Goal: Task Accomplishment & Management: Complete application form

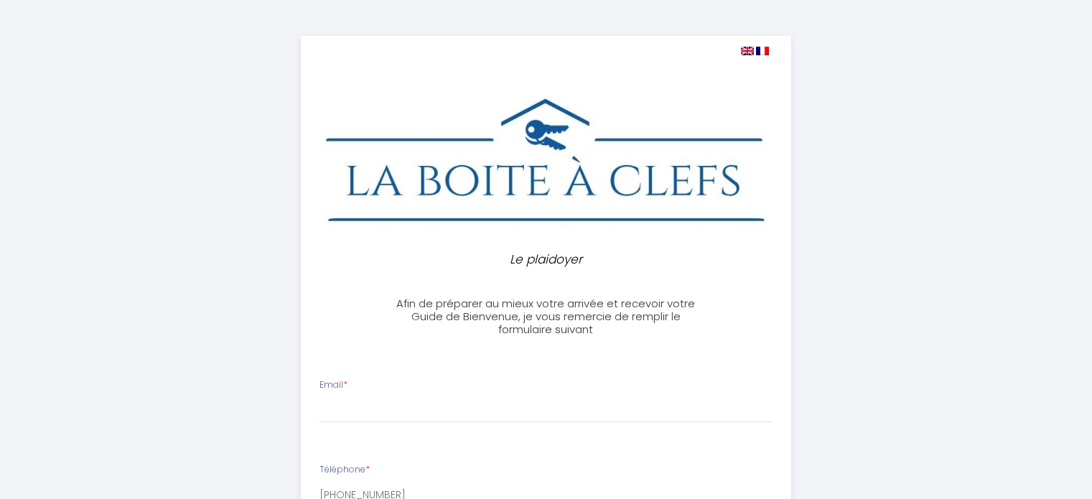
select select
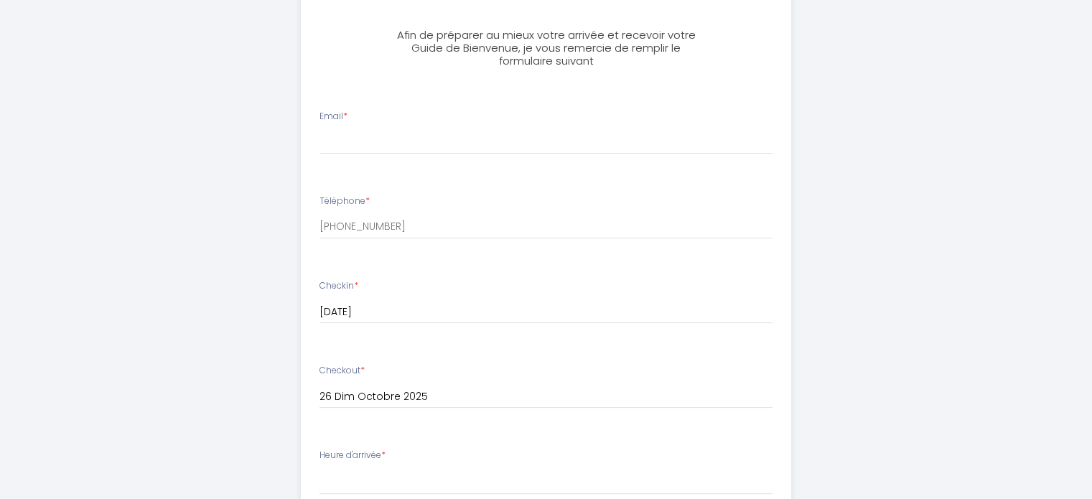
scroll to position [287, 0]
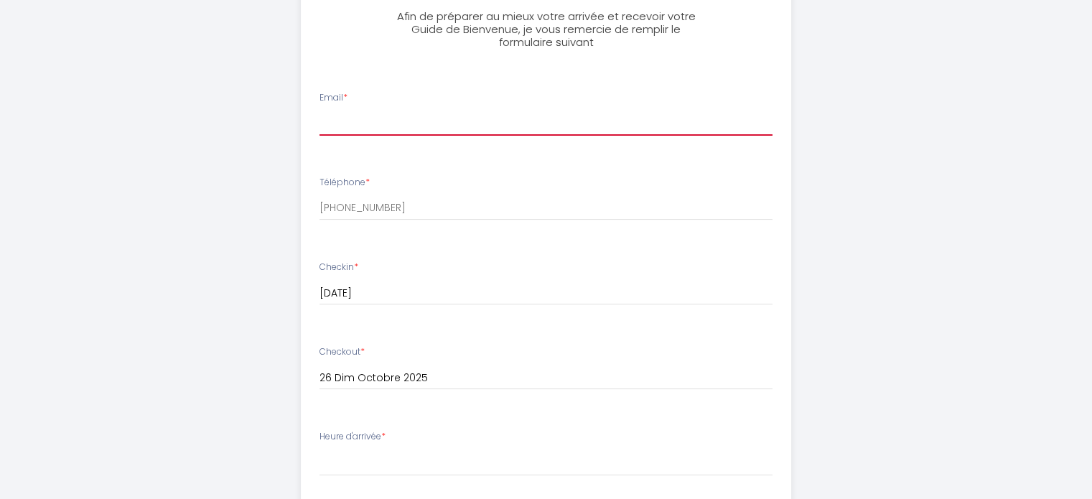
click at [376, 131] on input "Email *" at bounding box center [546, 123] width 453 height 26
type input "[EMAIL_ADDRESS][DOMAIN_NAME]"
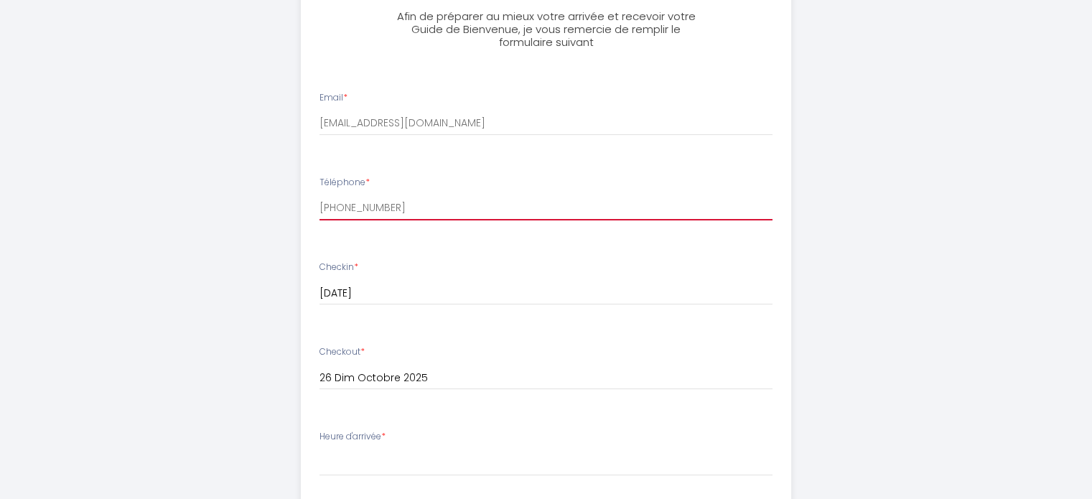
click at [391, 210] on input "[PHONE_NUMBER]" at bounding box center [546, 208] width 453 height 26
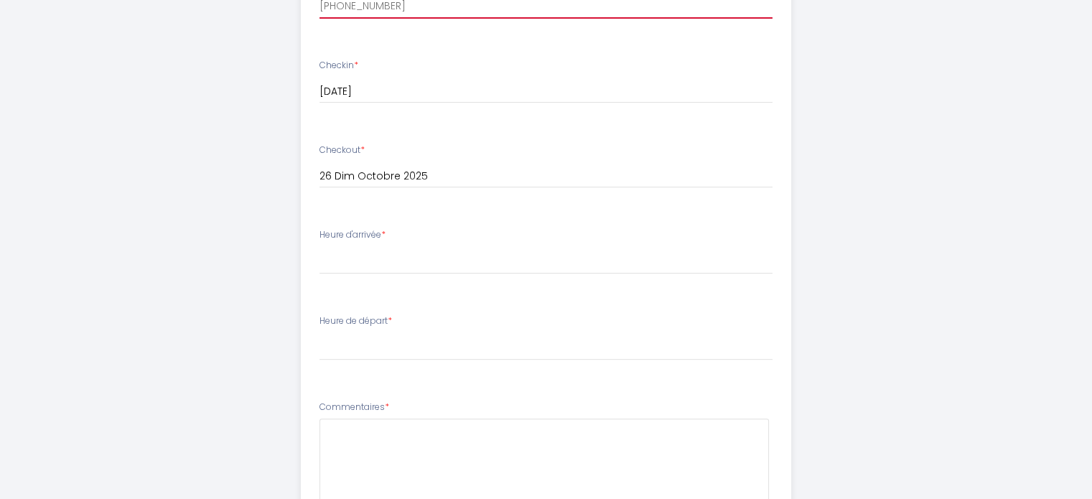
scroll to position [503, 0]
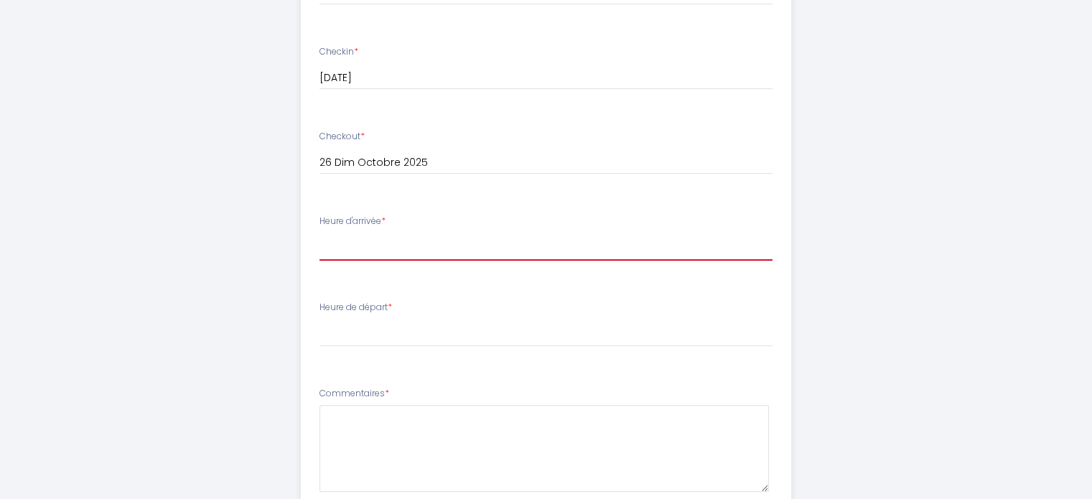
click at [508, 246] on select "16:00 16:30 17:00 17:30 18:00 18:30 19:00 19:30 20:00 20:30 21:00 21:30 22:00 2…" at bounding box center [546, 246] width 453 height 27
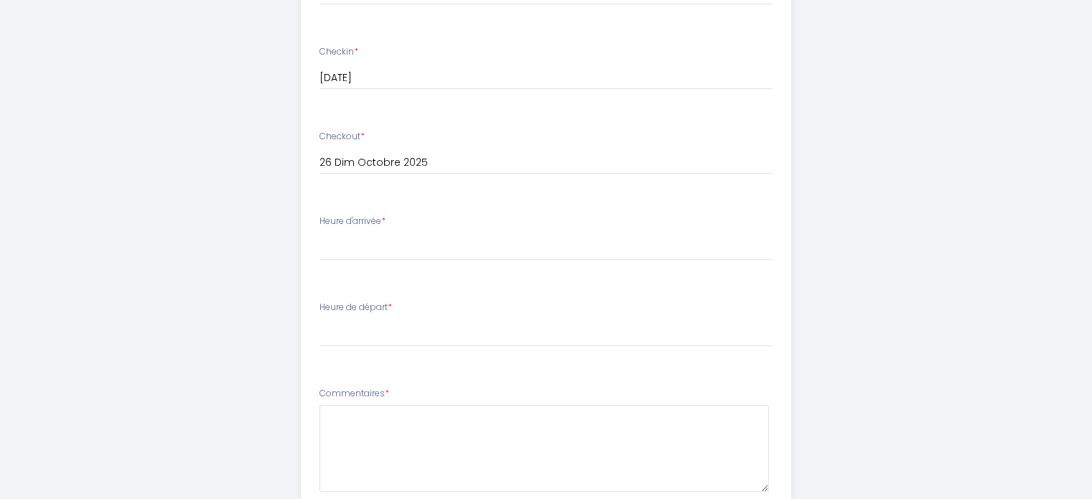
click at [61, 236] on div "Le plaidoyer Afin de préparer au mieux votre arrivée et recevoir votre Guide de…" at bounding box center [546, 128] width 1092 height 1263
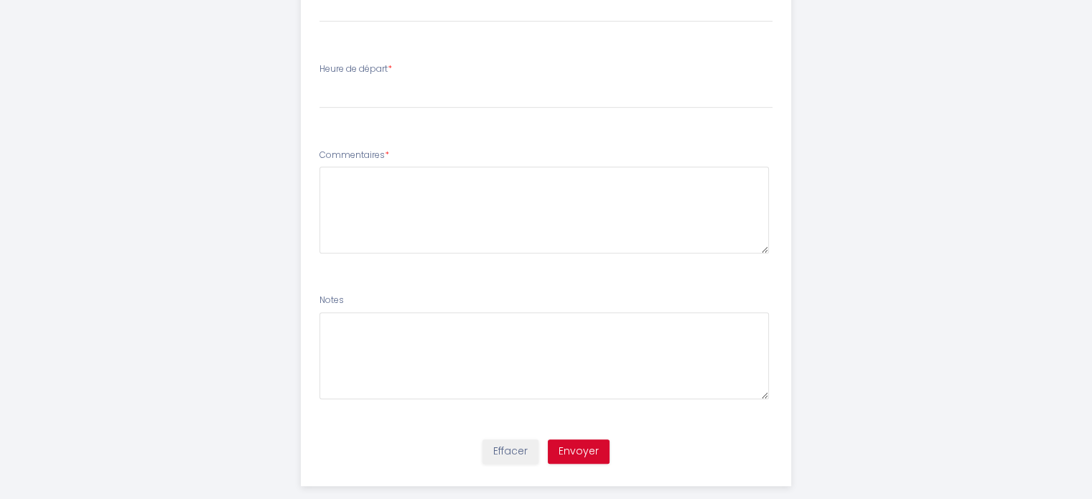
scroll to position [763, 0]
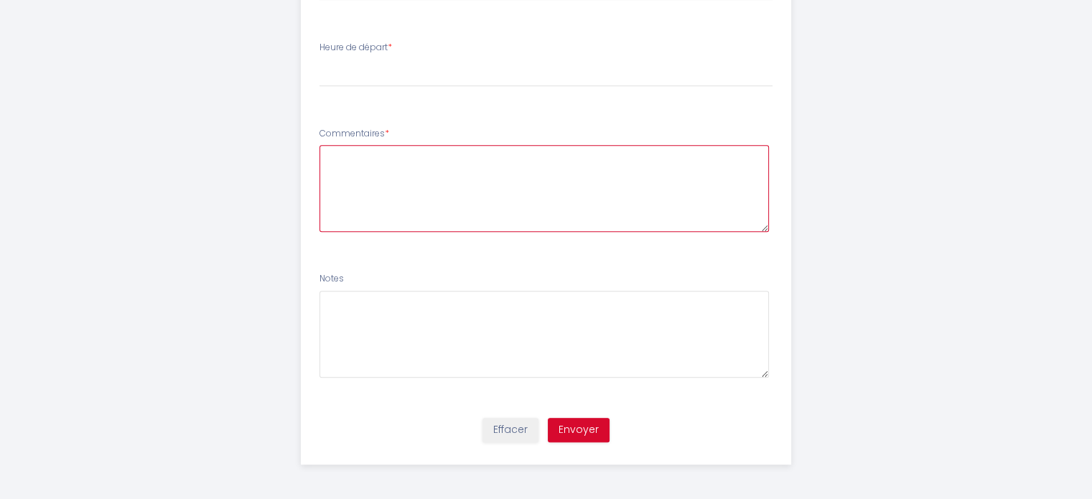
click at [420, 195] on textarea at bounding box center [545, 188] width 450 height 87
type textarea "Nous faisons une randonnée avant donc ne sommes pas certain de l'heure d'arrivé…"
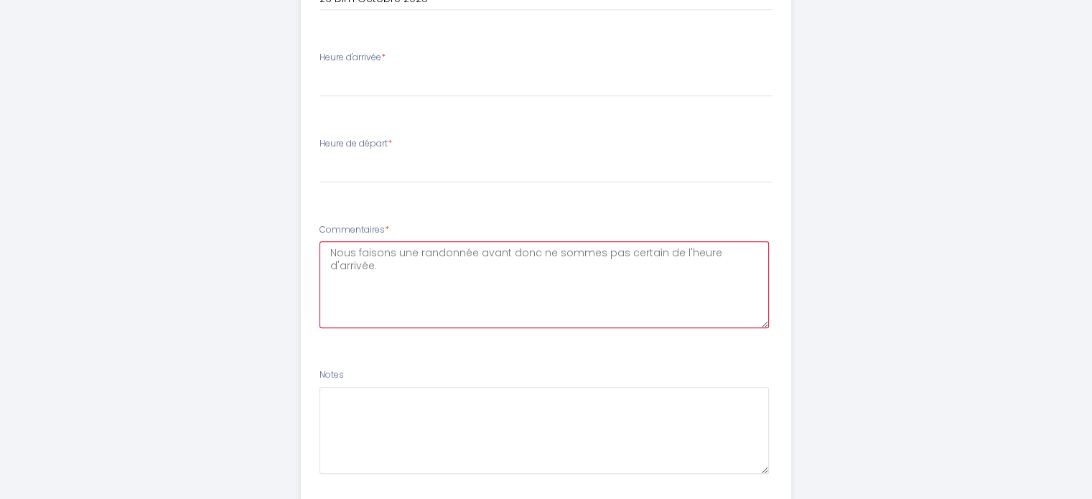
scroll to position [643, 0]
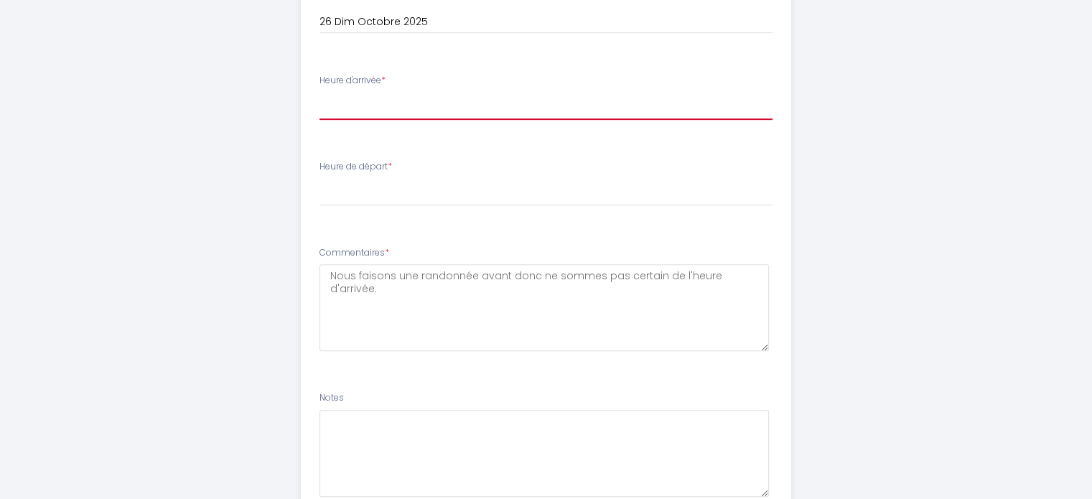
click at [468, 96] on select "16:00 16:30 17:00 17:30 18:00 18:30 19:00 19:30 20:00 20:30 21:00 21:30 22:00 2…" at bounding box center [546, 106] width 453 height 27
click at [403, 106] on select "16:00 16:30 17:00 17:30 18:00 18:30 19:00 19:30 20:00 20:30 21:00 21:30 22:00 2…" at bounding box center [546, 106] width 453 height 27
select select "16:00"
click at [320, 93] on select "16:00 16:30 17:00 17:30 18:00 18:30 19:00 19:30 20:00 20:30 21:00 21:30 22:00 2…" at bounding box center [546, 106] width 453 height 27
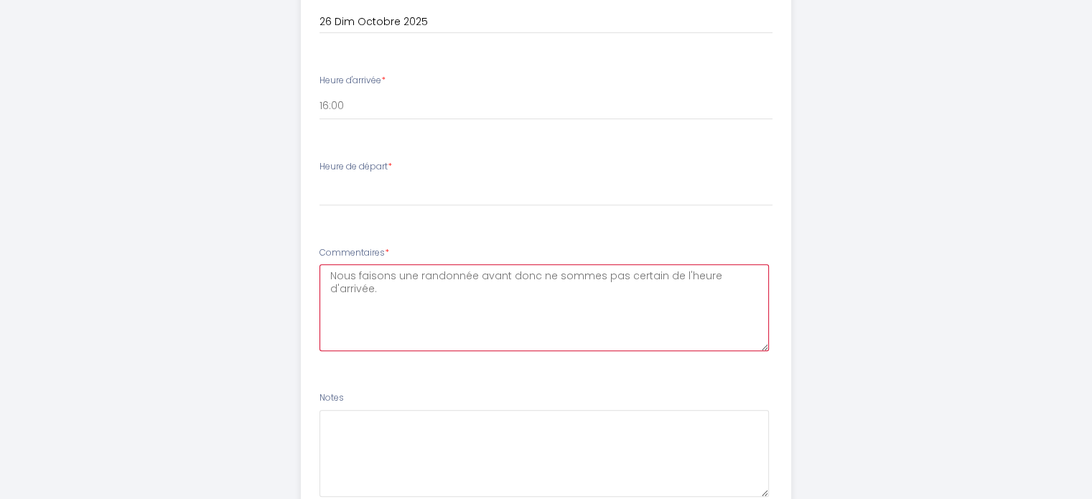
click at [758, 275] on textarea "Nous faisons une randonnée avant donc ne sommes pas certain de l'heure d'arrivé…" at bounding box center [545, 307] width 450 height 87
click at [704, 283] on textarea "Nous faisons une randonnée avant donc ne sommes pas certain de l'heure d'arrivé…" at bounding box center [545, 307] width 450 height 87
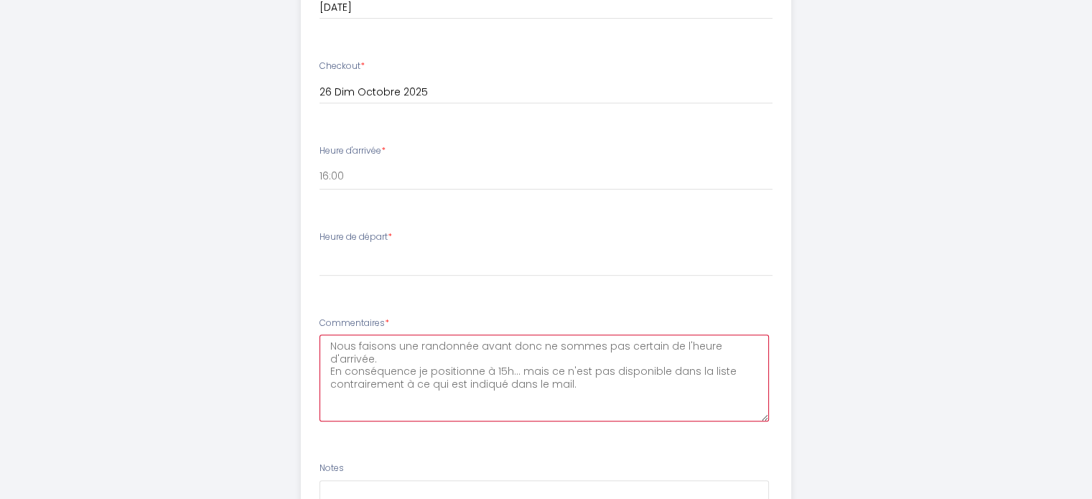
scroll to position [572, 0]
type textarea "Nous faisons une randonnée avant donc ne sommes pas certain de l'heure d'arrivé…"
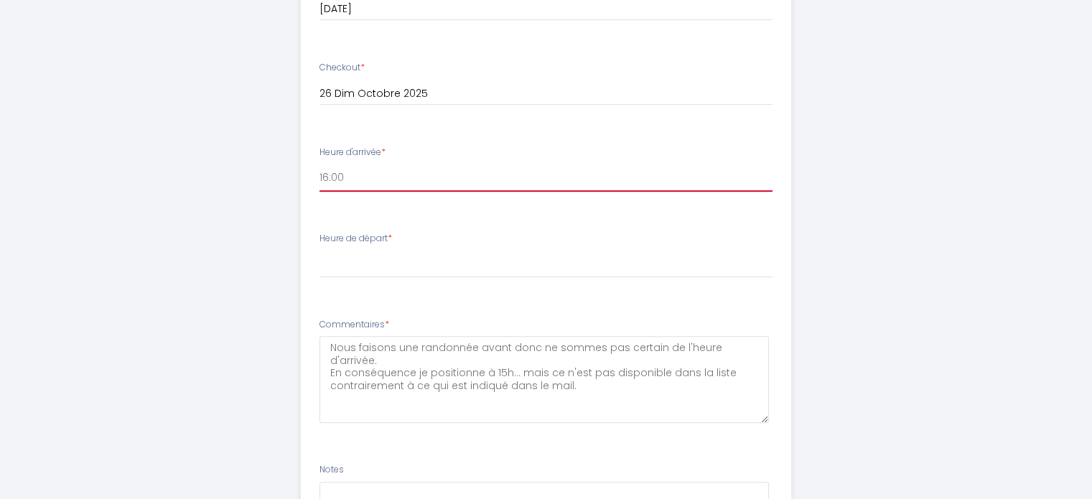
click at [380, 175] on select "16:00 16:30 17:00 17:30 18:00 18:30 19:00 19:30 20:00 20:30 21:00 21:30 22:00 2…" at bounding box center [546, 177] width 453 height 27
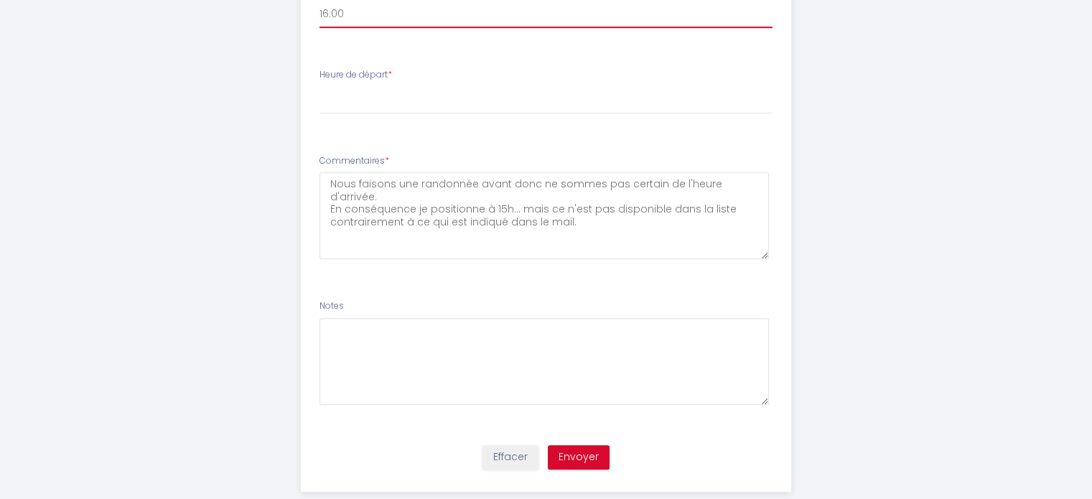
scroll to position [666, 0]
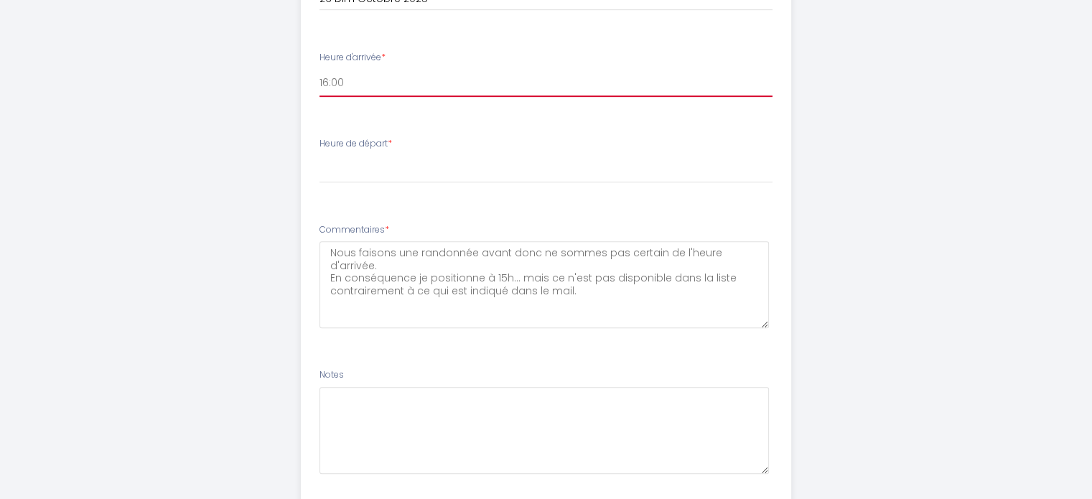
click at [421, 86] on select "16:00 16:30 17:00 17:30 18:00 18:30 19:00 19:30 20:00 20:30 21:00 21:30 22:00 2…" at bounding box center [546, 83] width 453 height 27
click at [320, 70] on select "16:00 16:30 17:00 17:30 18:00 18:30 19:00 19:30 20:00 20:30 21:00 21:30 22:00 2…" at bounding box center [546, 83] width 453 height 27
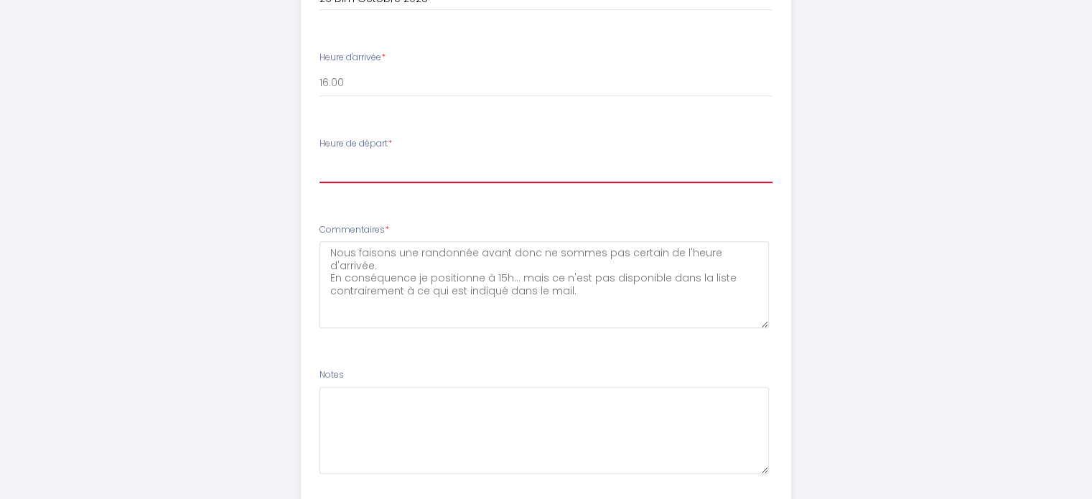
click at [417, 166] on select "00:00 00:30 01:00 01:30 02:00 02:30 03:00 03:30 04:00 04:30 05:00 05:30 06:00 0…" at bounding box center [546, 169] width 453 height 27
select select "10:00"
click at [320, 156] on select "00:00 00:30 01:00 01:30 02:00 02:30 03:00 03:30 04:00 04:30 05:00 05:30 06:00 0…" at bounding box center [546, 169] width 453 height 27
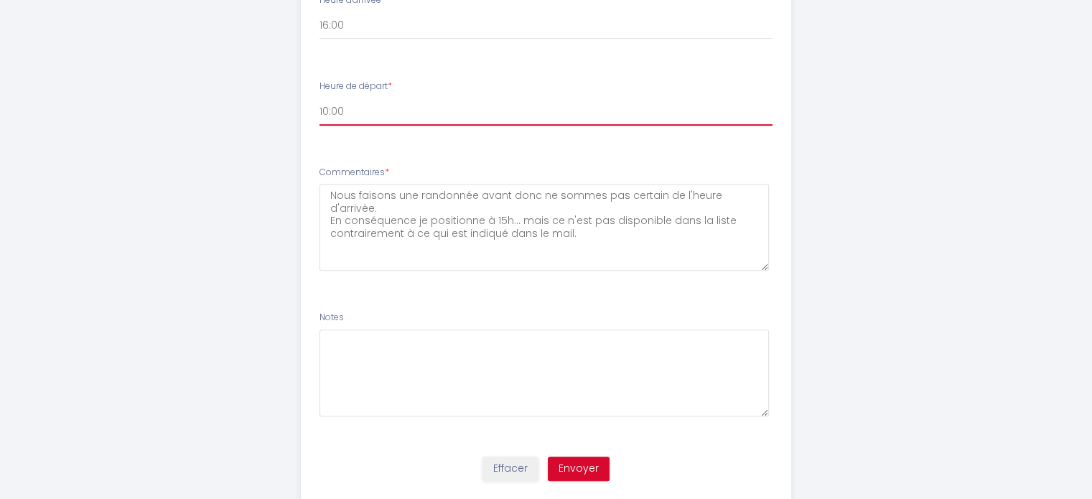
scroll to position [763, 0]
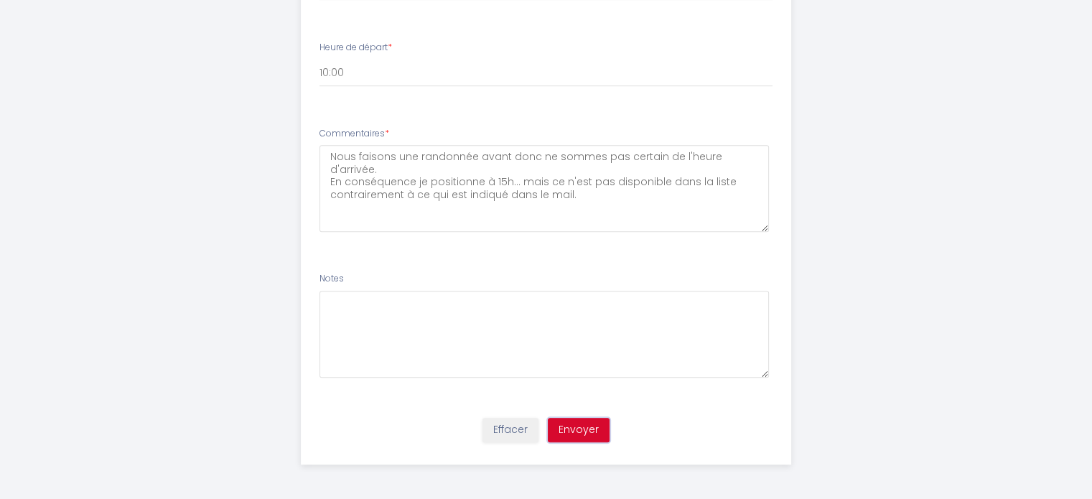
click at [569, 422] on button "Envoyer" at bounding box center [579, 430] width 62 height 24
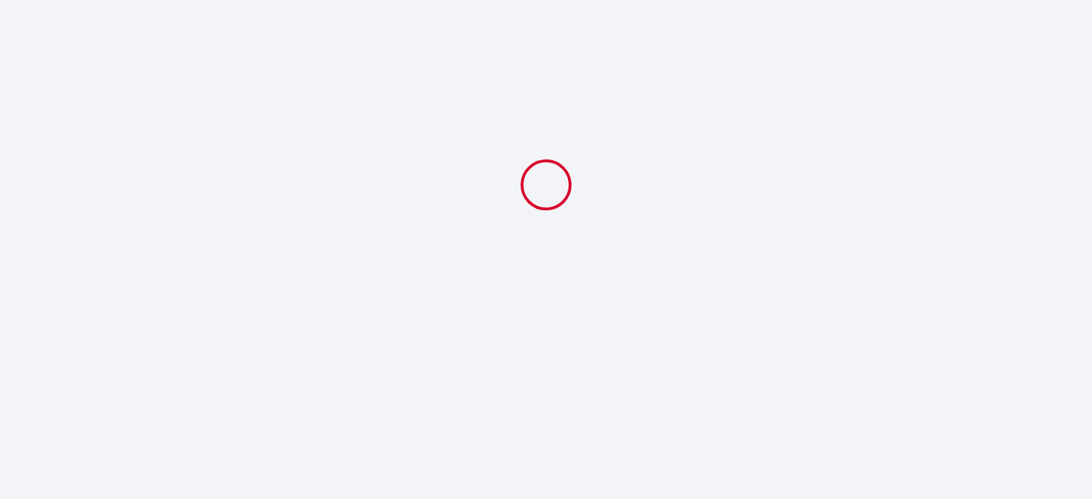
scroll to position [0, 0]
select select "10:00"
